Goal: Navigation & Orientation: Find specific page/section

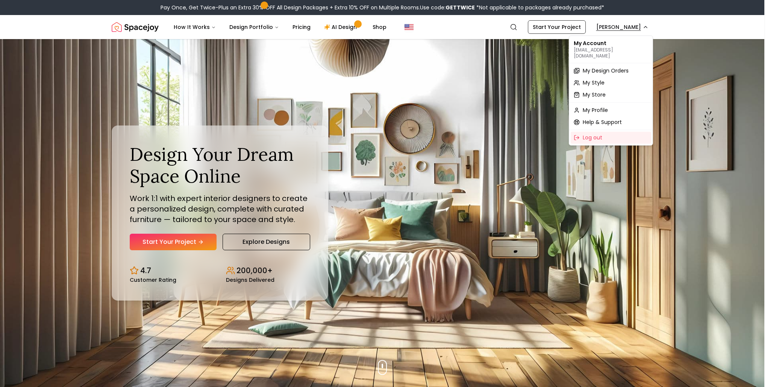
click at [596, 67] on span "My Design Orders" at bounding box center [605, 71] width 46 height 8
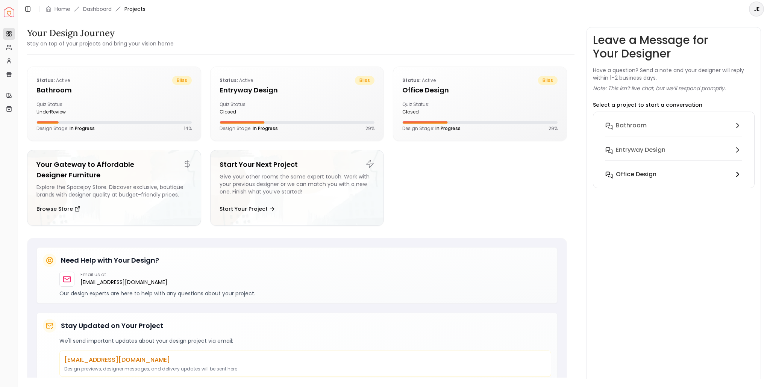
click at [638, 177] on h6 "Office design" at bounding box center [635, 174] width 41 height 9
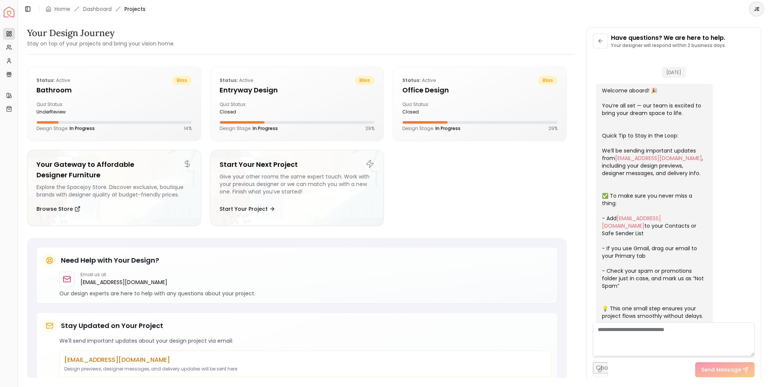
scroll to position [937, 0]
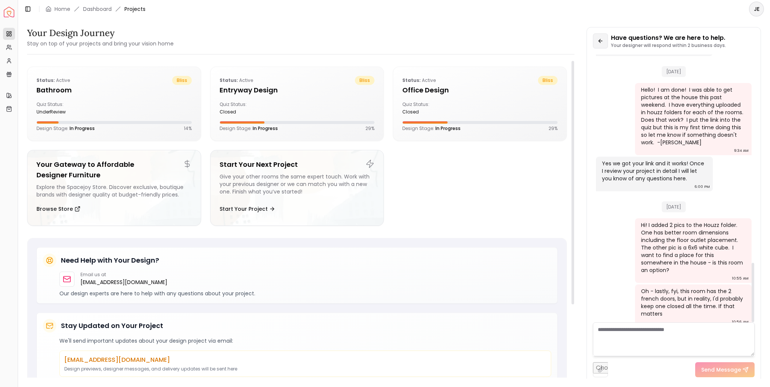
click at [602, 44] on button at bounding box center [600, 40] width 15 height 15
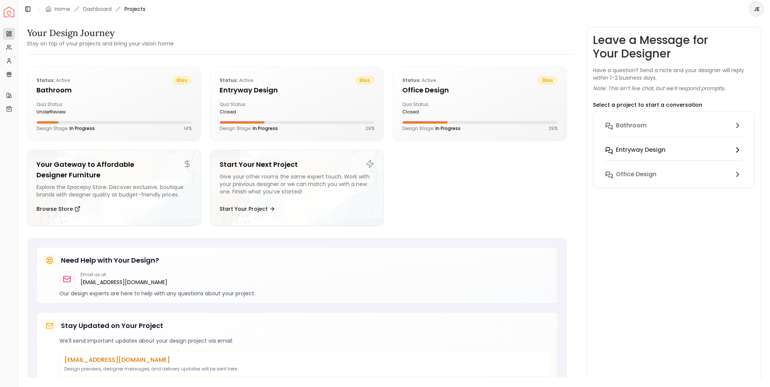
click at [646, 148] on h6 "entryway design" at bounding box center [640, 149] width 50 height 9
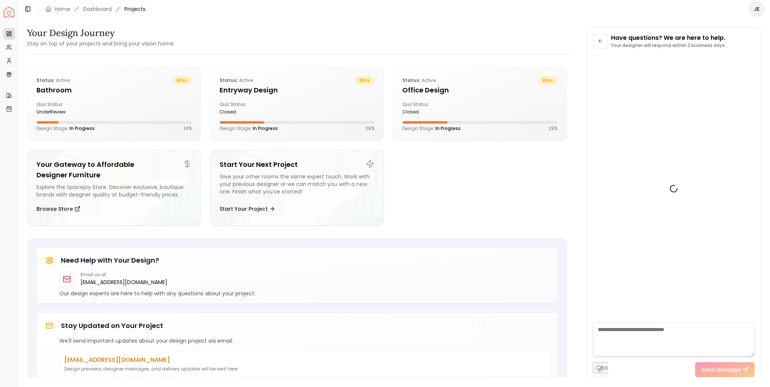
scroll to position [70, 0]
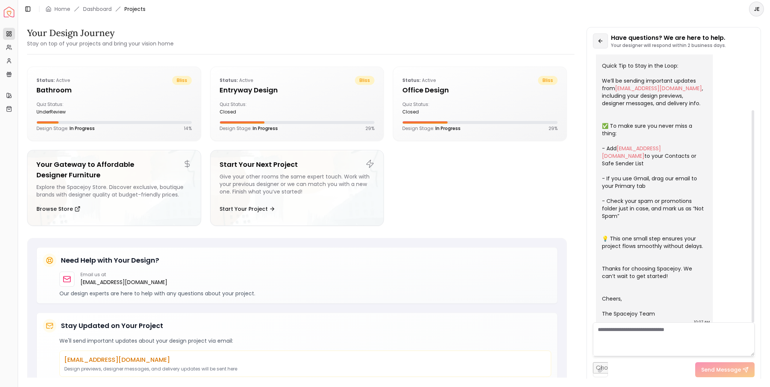
click at [602, 41] on icon at bounding box center [600, 41] width 6 height 6
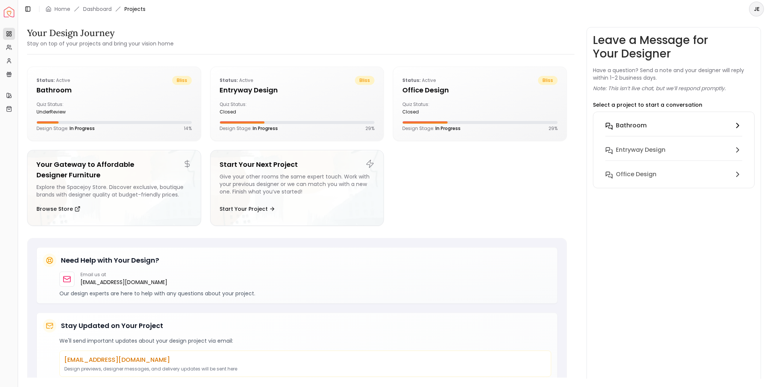
click at [640, 118] on button "Bathroom" at bounding box center [673, 130] width 149 height 24
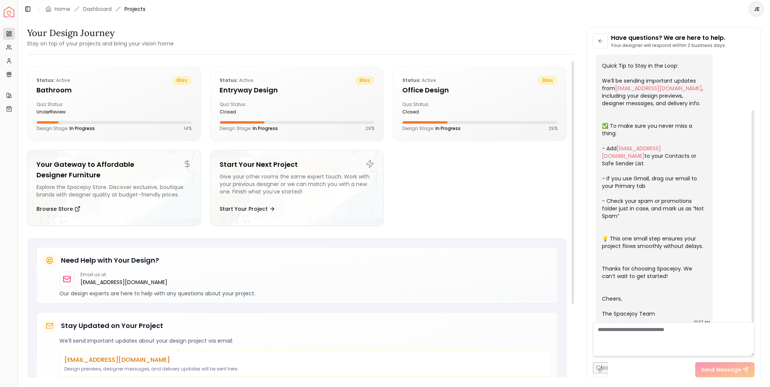
click at [446, 11] on header "Toggle Sidebar Home Dashboard Projects JE" at bounding box center [393, 9] width 751 height 18
